Goal: Task Accomplishment & Management: Manage account settings

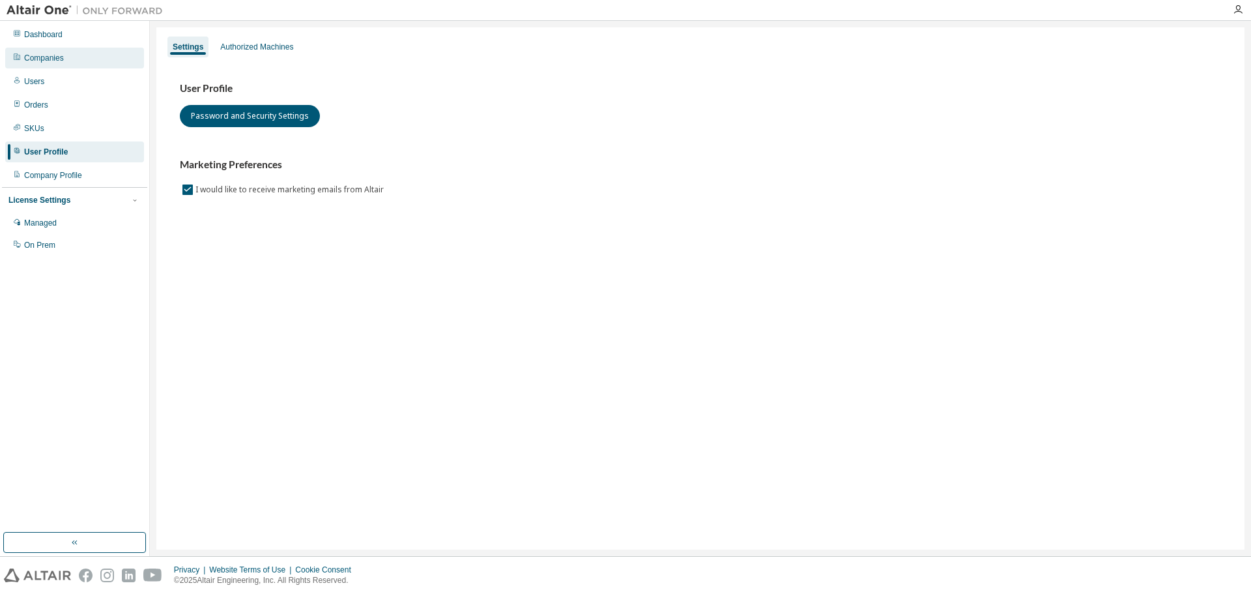
click at [68, 66] on div "Companies" at bounding box center [74, 58] width 139 height 21
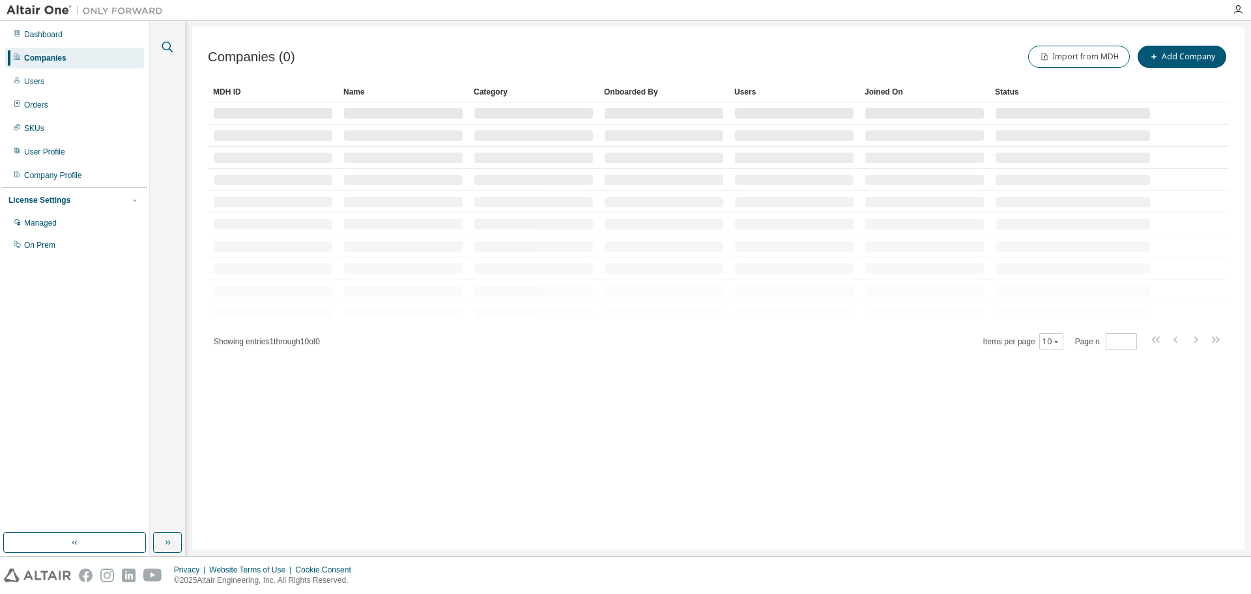
click at [172, 48] on icon "button" at bounding box center [168, 47] width 16 height 16
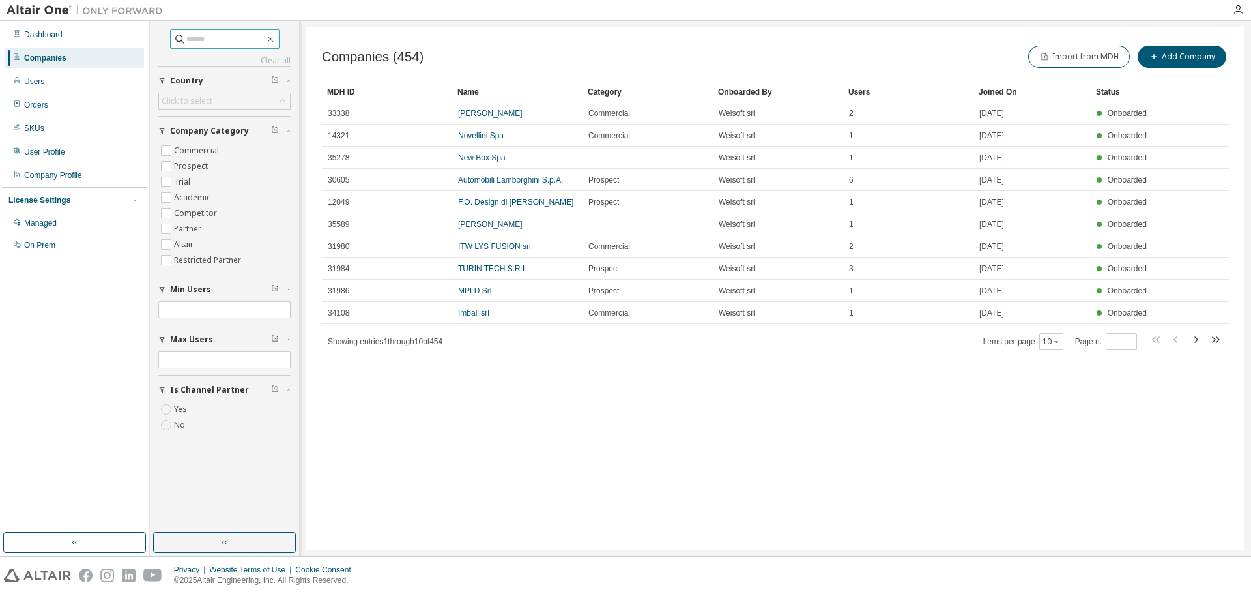
click at [186, 44] on input "text" at bounding box center [225, 39] width 78 height 13
type input "**********"
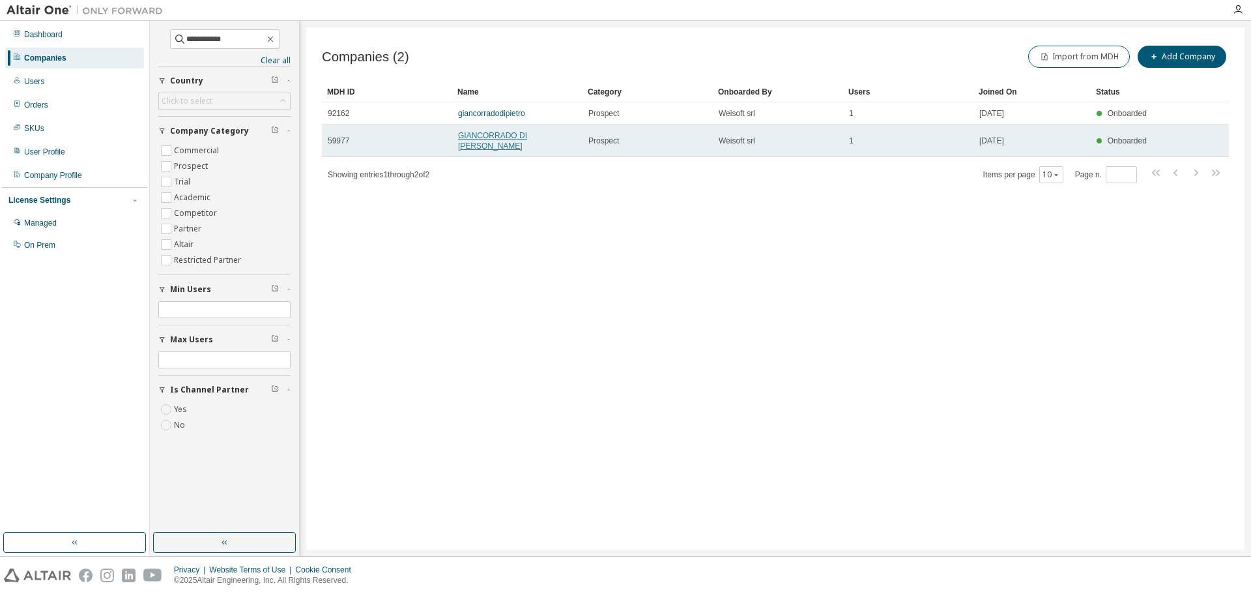
click at [491, 138] on link "GIANCORRADO DI PIETRO" at bounding box center [492, 141] width 69 height 20
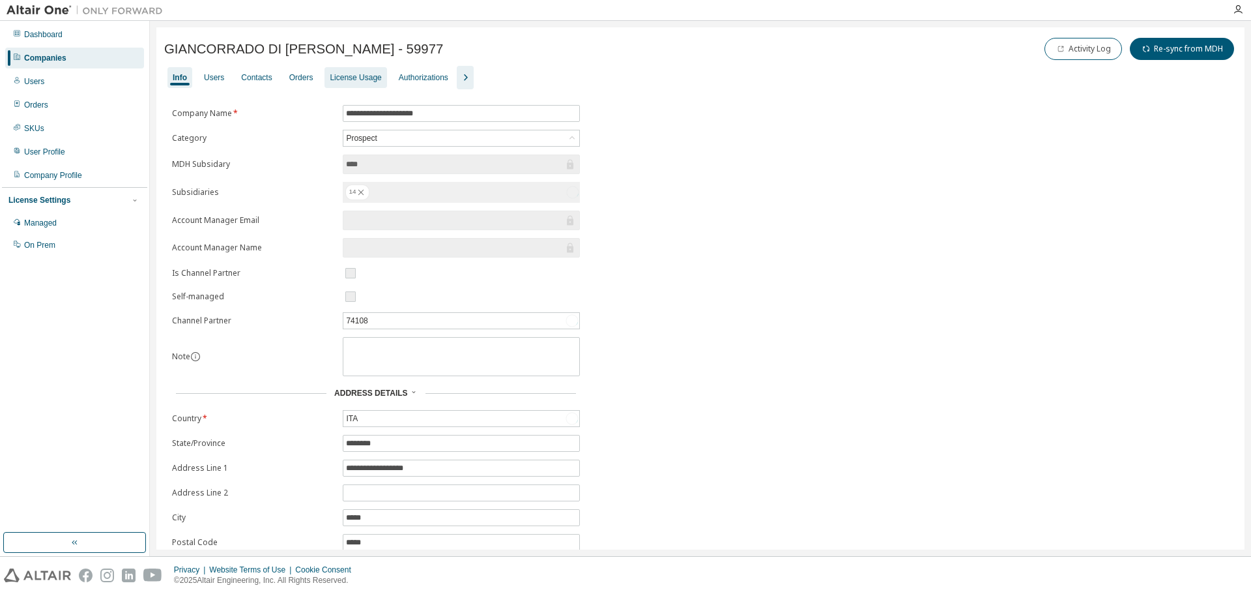
click at [332, 85] on div "License Usage" at bounding box center [356, 77] width 62 height 21
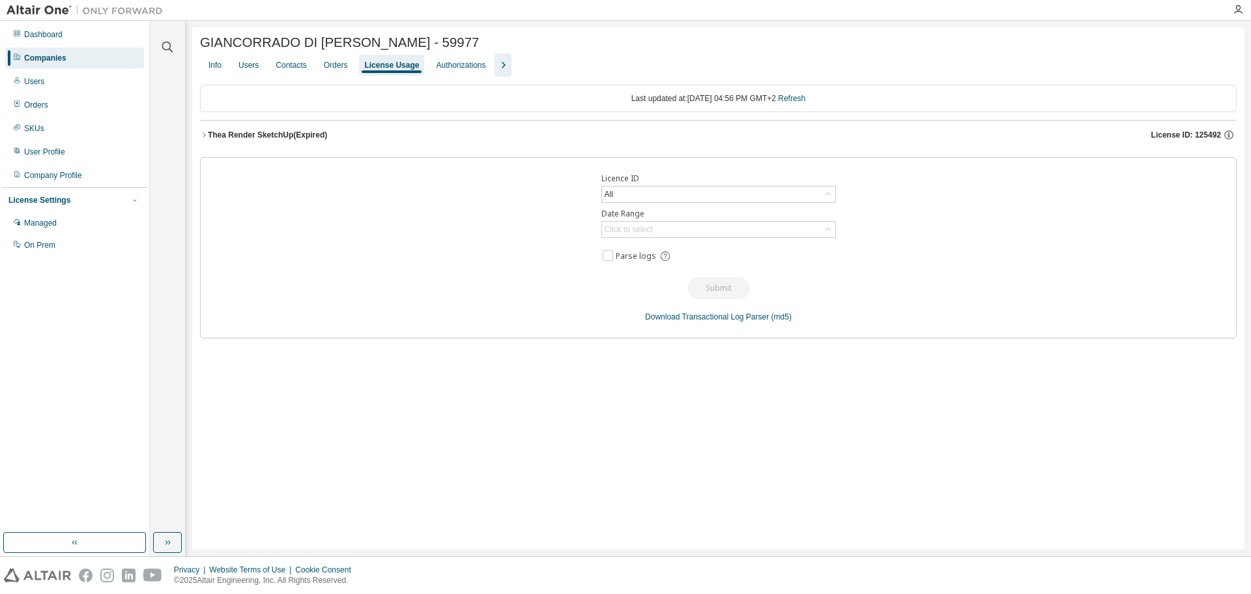
click at [291, 137] on div "Thea Render SketchUp (Expired)" at bounding box center [267, 135] width 119 height 10
click at [285, 119] on div "Last updated at: [DATE] 05:06 PM GMT+2 Refresh [PERSON_NAME] SketchUp License I…" at bounding box center [718, 211] width 1037 height 253
click at [291, 141] on div "[PERSON_NAME] SketchUp License ID: 149362" at bounding box center [722, 135] width 1029 height 12
